Goal: Task Accomplishment & Management: Complete application form

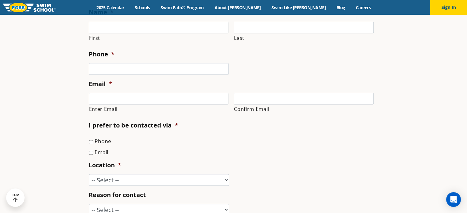
scroll to position [167, 0]
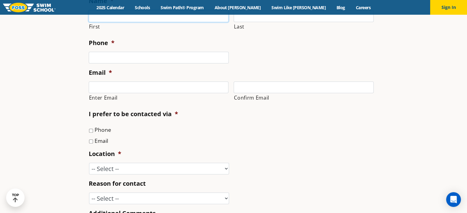
click at [219, 20] on input "First" at bounding box center [159, 16] width 140 height 12
type input "[PERSON_NAME]"
type input "9172320919"
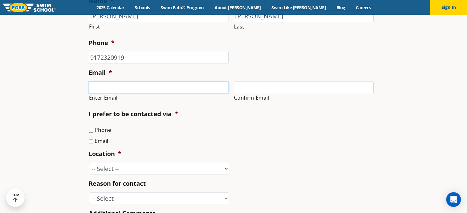
type input "[EMAIL_ADDRESS][DOMAIN_NAME]"
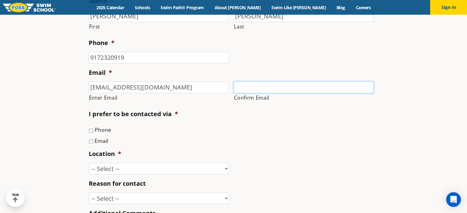
type input "[EMAIL_ADDRESS][DOMAIN_NAME]"
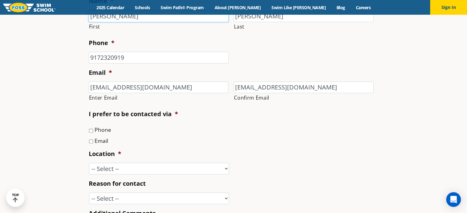
type input "[PHONE_NUMBER]"
click at [91, 130] on input "Phone" at bounding box center [91, 131] width 4 height 4
checkbox input "true"
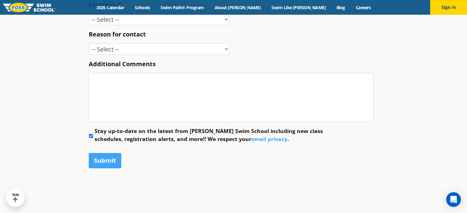
scroll to position [264, 0]
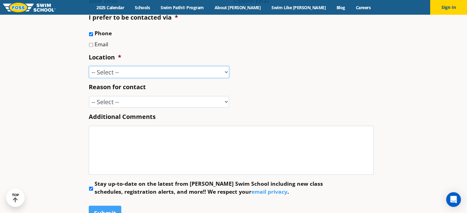
click at [222, 74] on select "-- Select -- [GEOGRAPHIC_DATA], [GEOGRAPHIC_DATA] [GEOGRAPHIC_DATA] [GEOGRAPHIC…" at bounding box center [159, 72] width 140 height 12
select select "NGL"
click at [89, 66] on select "-- Select -- [GEOGRAPHIC_DATA], [GEOGRAPHIC_DATA] [GEOGRAPHIC_DATA] [GEOGRAPHIC…" at bounding box center [159, 72] width 140 height 12
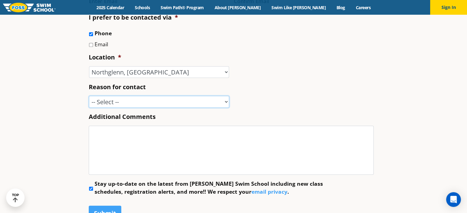
click at [130, 102] on select "-- Select -- Enrollment issue Program question What level is best for my child?…" at bounding box center [159, 102] width 140 height 12
select select "Enrollment issue"
click at [89, 96] on select "-- Select -- Enrollment issue Program question What level is best for my child?…" at bounding box center [159, 102] width 140 height 12
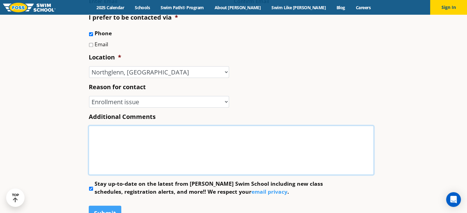
click at [133, 145] on textarea "Additional Comments" at bounding box center [231, 150] width 285 height 49
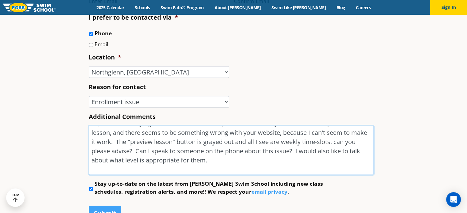
scroll to position [0, 0]
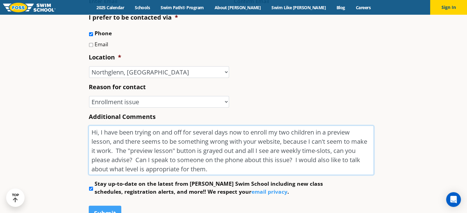
click at [311, 143] on textarea "Hi, I have been trying on and off for several days now to enroll my two childre…" at bounding box center [231, 150] width 285 height 49
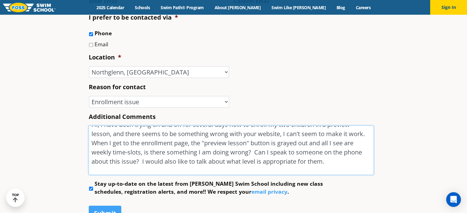
scroll to position [17, 0]
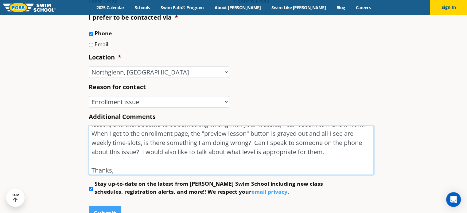
click at [319, 160] on textarea "Hi, I have been trying on and off for several days now to enroll my two childre…" at bounding box center [231, 150] width 285 height 49
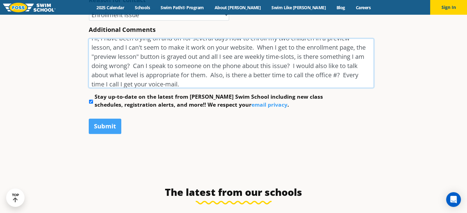
scroll to position [349, 0]
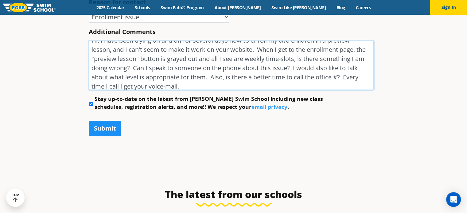
type textarea "Hi, I have been trying on and off for several days now to enroll my two childre…"
click at [107, 122] on input "Submit" at bounding box center [105, 128] width 33 height 15
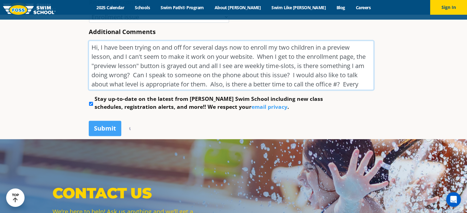
scroll to position [56, 0]
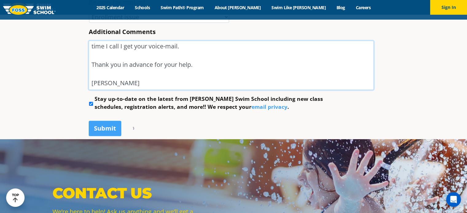
drag, startPoint x: 92, startPoint y: 48, endPoint x: 171, endPoint y: 114, distance: 102.6
click at [243, 121] on div "Submit" at bounding box center [234, 127] width 290 height 23
click at [322, 116] on div "Submit" at bounding box center [234, 127] width 290 height 23
click at [102, 129] on input "Submit" at bounding box center [105, 128] width 33 height 15
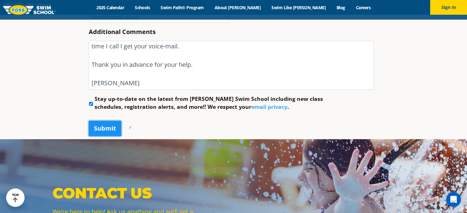
click at [102, 129] on input "Submit" at bounding box center [105, 128] width 33 height 15
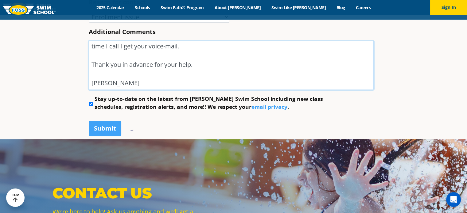
click at [105, 75] on textarea "Hi, I have been trying on and off for several days now to enroll my two childre…" at bounding box center [231, 65] width 285 height 49
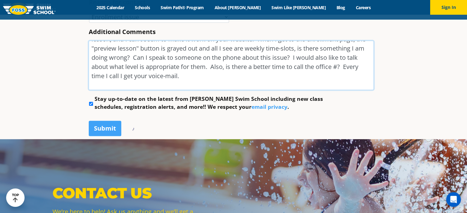
scroll to position [0, 0]
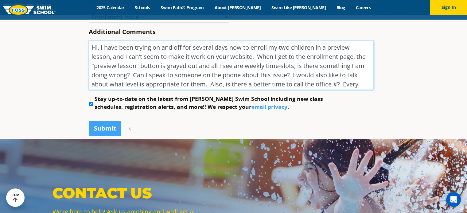
drag, startPoint x: 105, startPoint y: 75, endPoint x: 57, endPoint y: 38, distance: 60.4
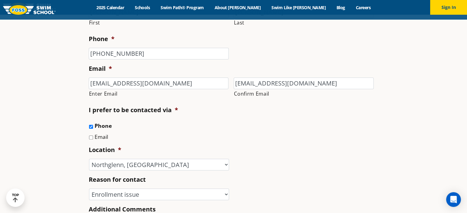
scroll to position [214, 0]
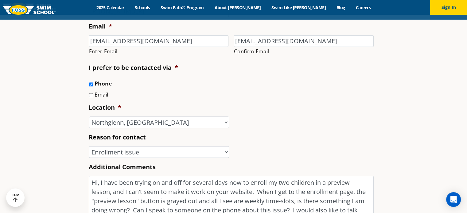
click at [374, 90] on ul "Phone Email" at bounding box center [234, 89] width 290 height 20
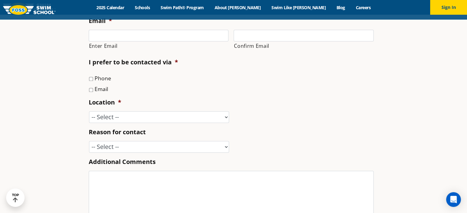
scroll to position [0, 0]
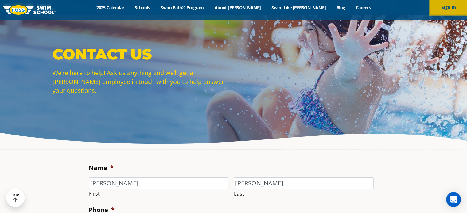
click at [441, 5] on button "Sign In" at bounding box center [448, 7] width 37 height 15
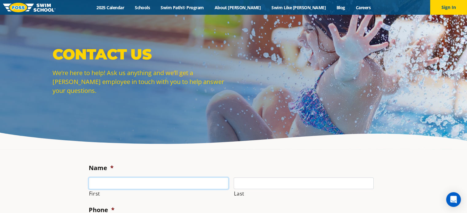
click at [175, 187] on input "First" at bounding box center [159, 184] width 140 height 12
type input "[PERSON_NAME]"
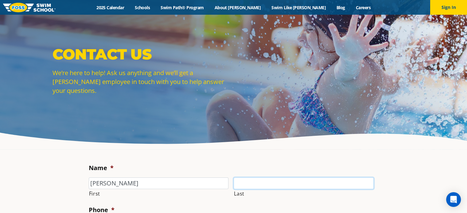
type input "[PERSON_NAME]"
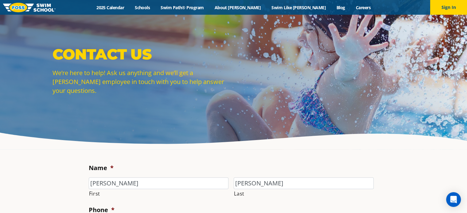
type input "9172320919"
type input "[EMAIL_ADDRESS][DOMAIN_NAME]"
type input "[PHONE_NUMBER]"
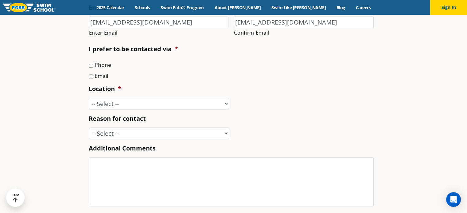
scroll to position [235, 0]
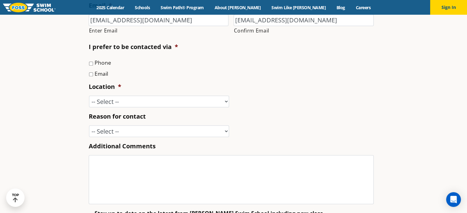
click at [89, 64] on input "Phone" at bounding box center [91, 64] width 4 height 4
checkbox input "true"
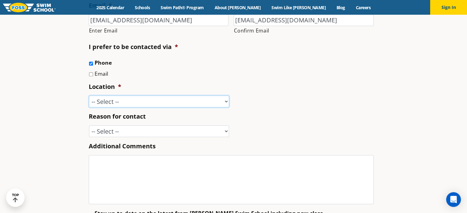
click at [102, 101] on select "-- Select -- [GEOGRAPHIC_DATA], [GEOGRAPHIC_DATA] [GEOGRAPHIC_DATA] [GEOGRAPHIC…" at bounding box center [159, 102] width 140 height 12
select select "NGL"
click at [89, 96] on select "-- Select -- [GEOGRAPHIC_DATA], [GEOGRAPHIC_DATA] [GEOGRAPHIC_DATA] [GEOGRAPHIC…" at bounding box center [159, 102] width 140 height 12
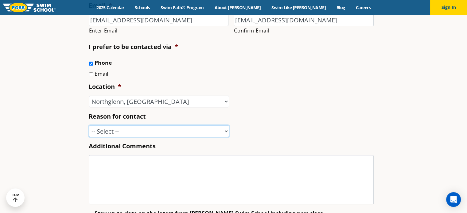
click at [139, 131] on select "-- Select -- Enrollment issue Program question What level is best for my child?…" at bounding box center [159, 132] width 140 height 12
select select "Enrollment issue"
click at [89, 126] on select "-- Select -- Enrollment issue Program question What level is best for my child?…" at bounding box center [159, 132] width 140 height 12
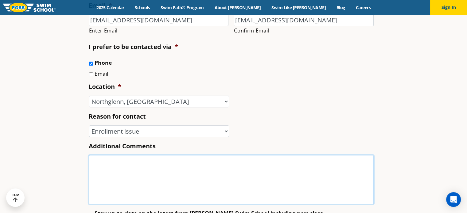
click at [139, 167] on textarea "Additional Comments" at bounding box center [231, 179] width 285 height 49
paste textarea "Hi, I have been trying on and off for several days now to enroll my two childre…"
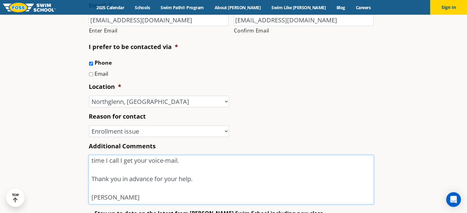
scroll to position [0, 0]
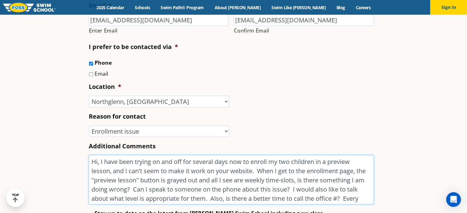
click at [90, 161] on textarea "Hi, I have been trying on and off for several days now to enroll my two childre…" at bounding box center [231, 179] width 285 height 49
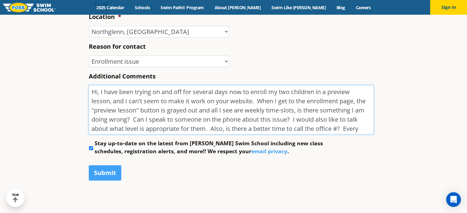
scroll to position [380, 0]
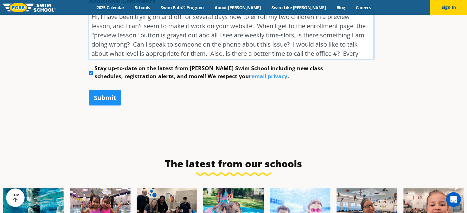
type textarea "Hi, I have been trying on and off for several days now to enroll my two childre…"
click at [108, 95] on input "Submit" at bounding box center [105, 97] width 33 height 15
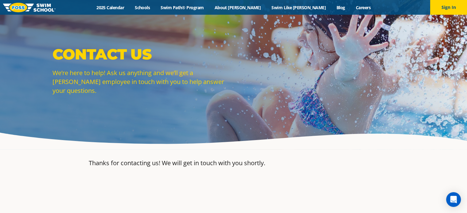
scroll to position [128, 0]
